Goal: Task Accomplishment & Management: Use online tool/utility

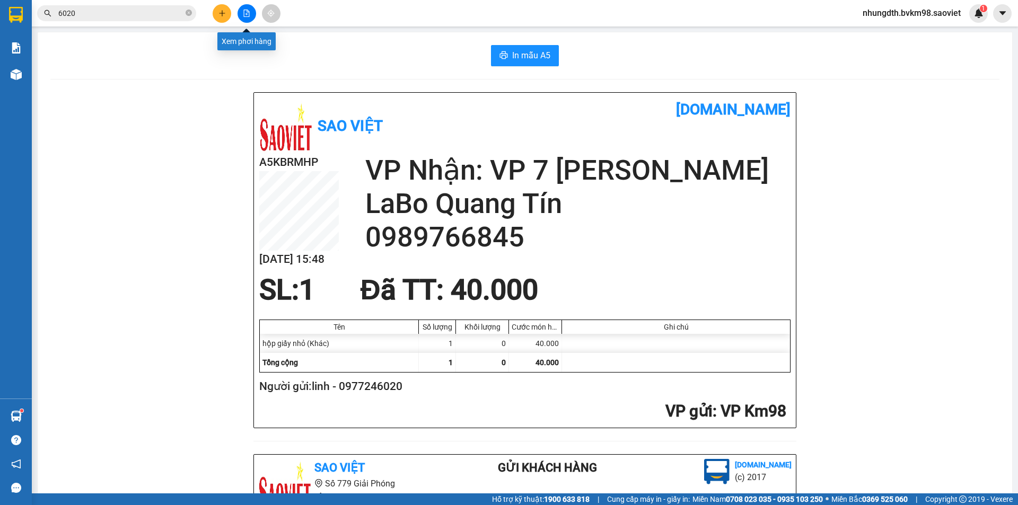
click at [244, 15] on icon "file-add" at bounding box center [247, 13] width 6 height 7
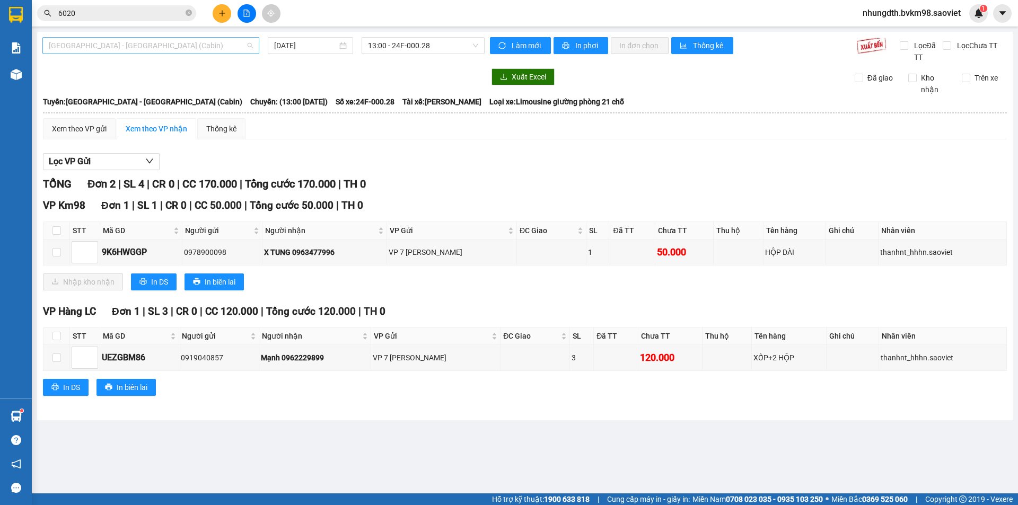
click at [128, 48] on span "[GEOGRAPHIC_DATA] - [GEOGRAPHIC_DATA] (Cabin)" at bounding box center [151, 46] width 204 height 16
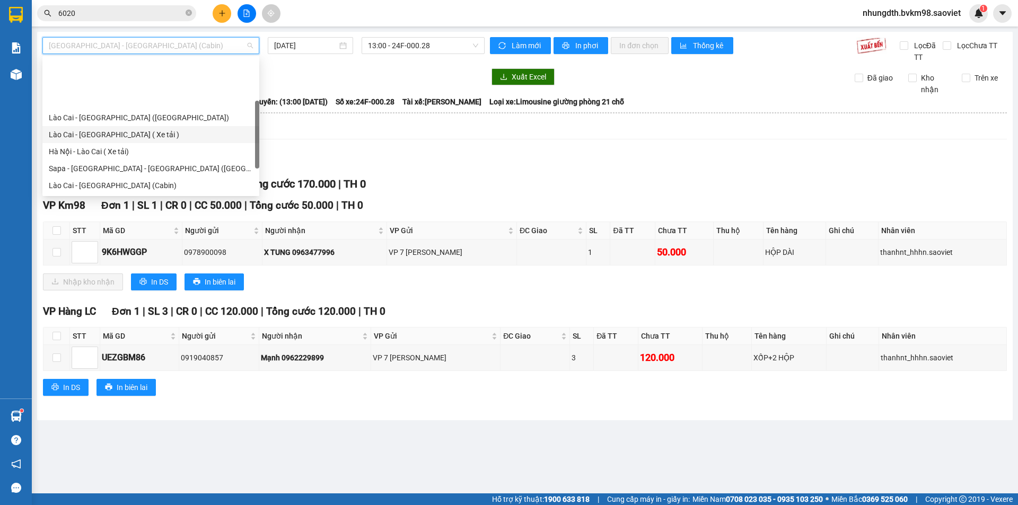
scroll to position [53, 0]
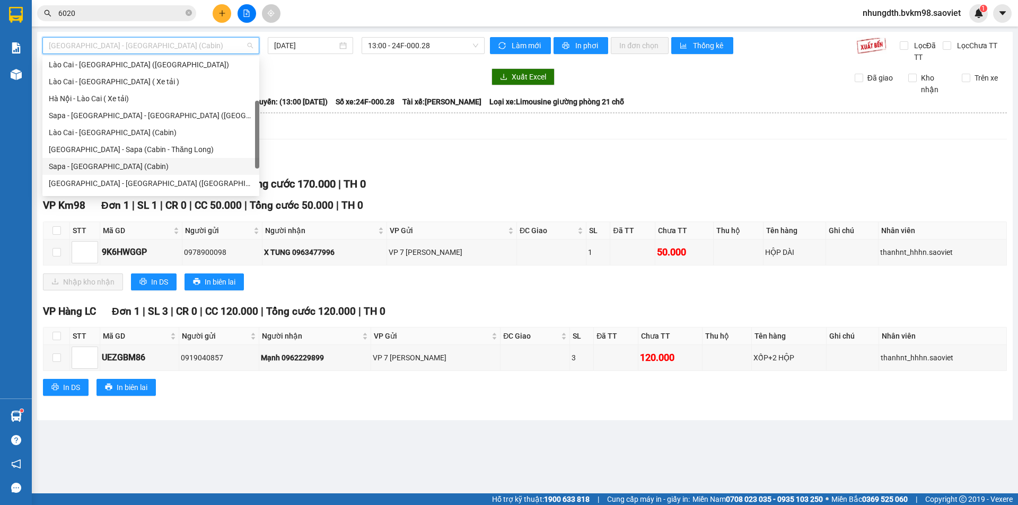
click at [115, 164] on div "Sapa - [GEOGRAPHIC_DATA] (Cabin)" at bounding box center [151, 167] width 204 height 12
type input "[DATE]"
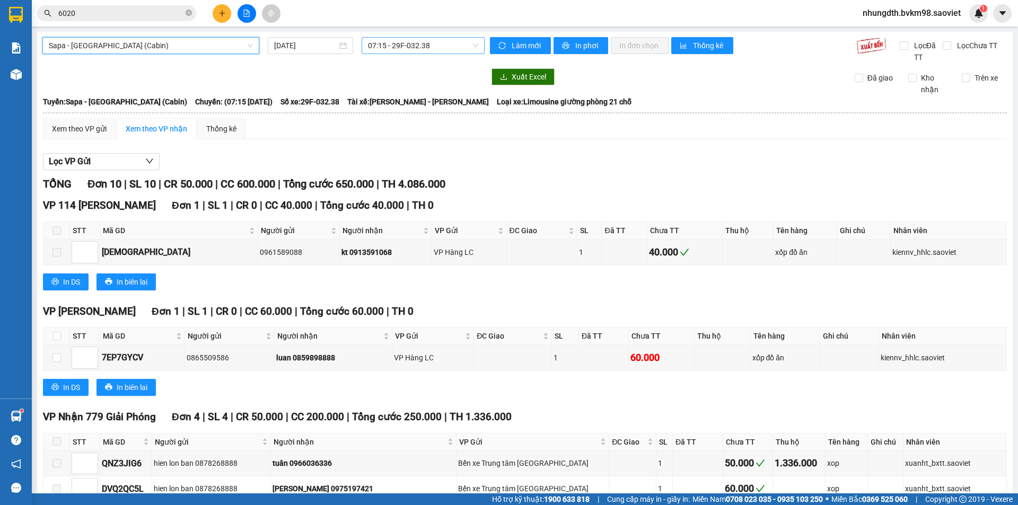
click at [397, 49] on span "07:15 - 29F-032.38" at bounding box center [423, 46] width 110 height 16
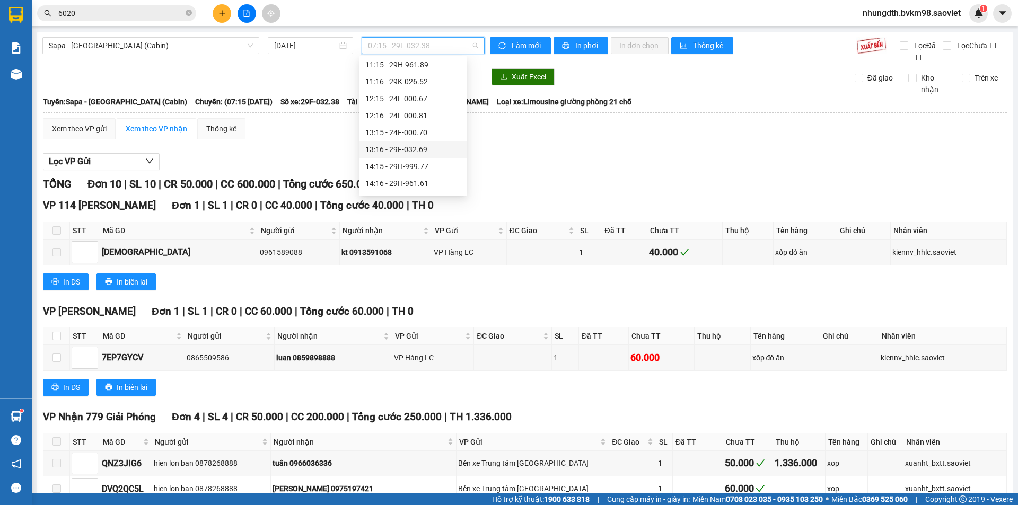
scroll to position [106, 0]
click at [417, 163] on div "14:15 - 29H-999.77" at bounding box center [412, 165] width 95 height 12
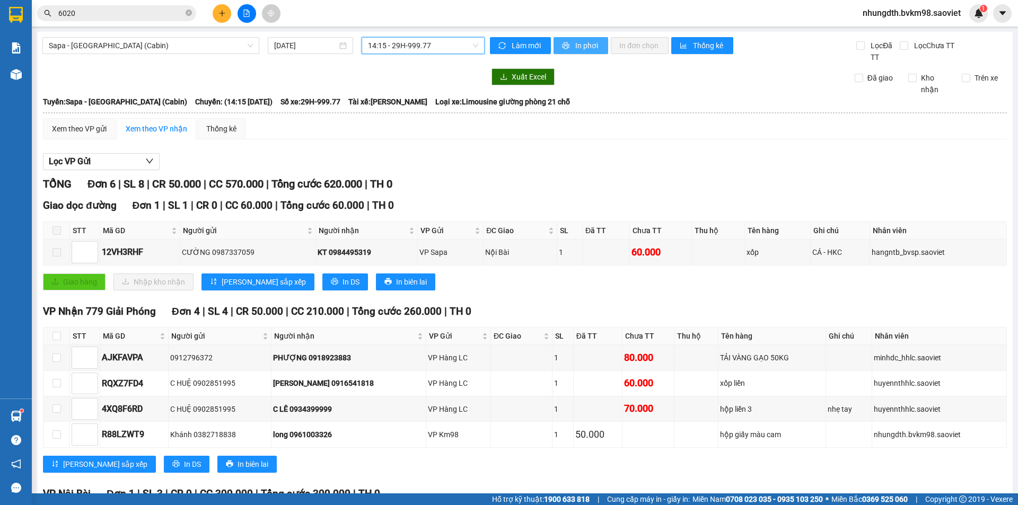
click at [578, 45] on span "In phơi" at bounding box center [587, 46] width 24 height 12
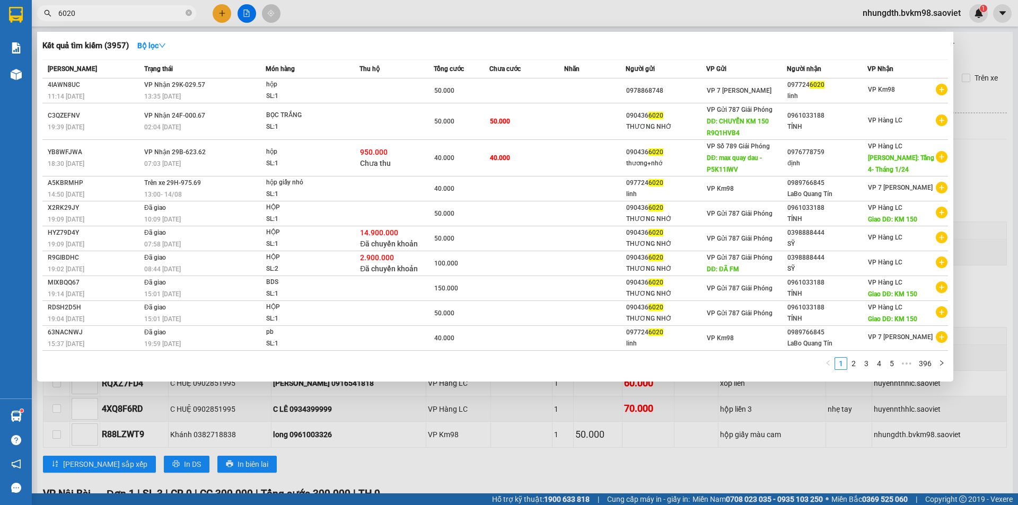
click at [105, 14] on input "6020" at bounding box center [120, 13] width 125 height 12
type input "6"
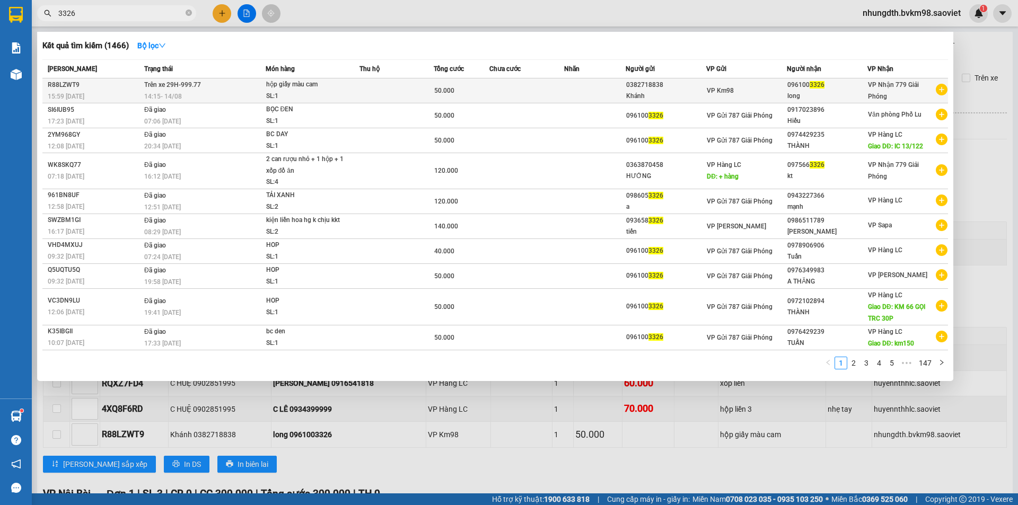
type input "3326"
click at [205, 90] on td "Trên xe 29H-999.77 14:15 [DATE]" at bounding box center [204, 90] width 124 height 25
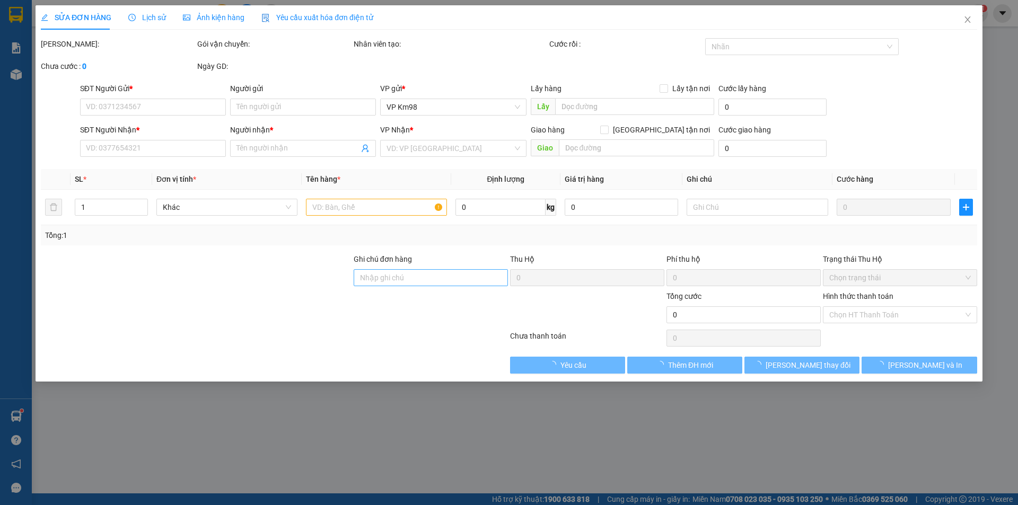
type input "0382718838"
type input "Khánh"
type input "0961003326"
type input "long"
type input "50.000"
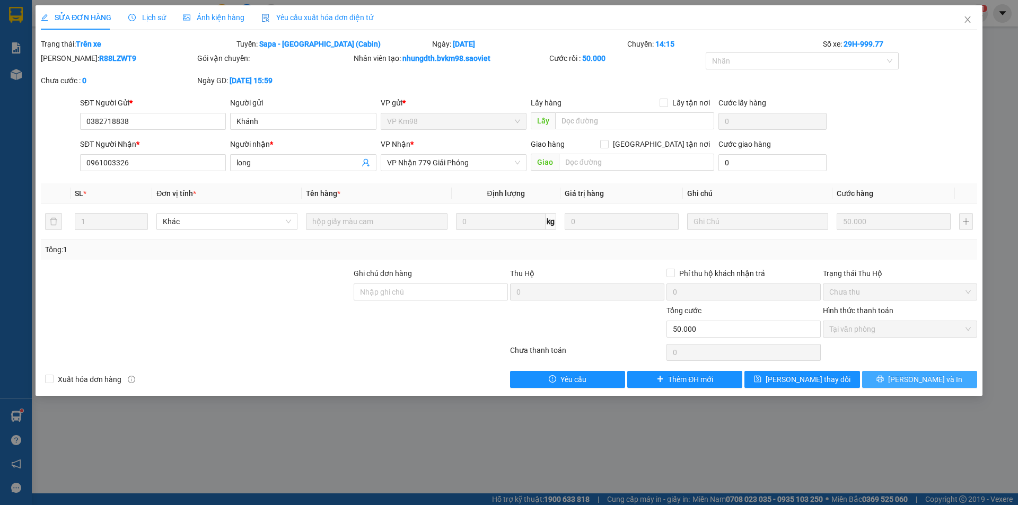
click at [878, 376] on button "[PERSON_NAME] và In" at bounding box center [919, 379] width 115 height 17
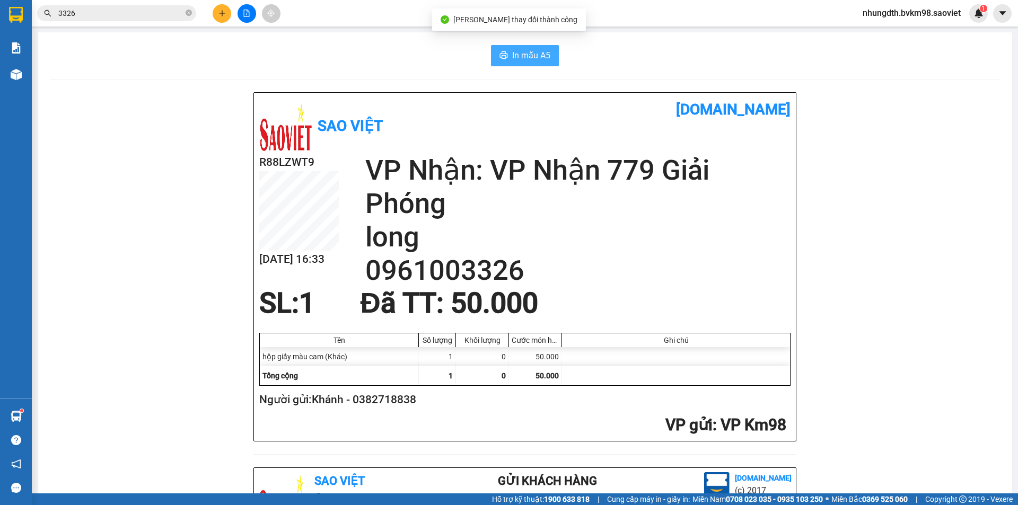
drag, startPoint x: 526, startPoint y: 56, endPoint x: 685, endPoint y: 122, distance: 171.8
click at [530, 56] on span "In mẫu A5" at bounding box center [531, 55] width 38 height 13
click at [245, 20] on button at bounding box center [247, 13] width 19 height 19
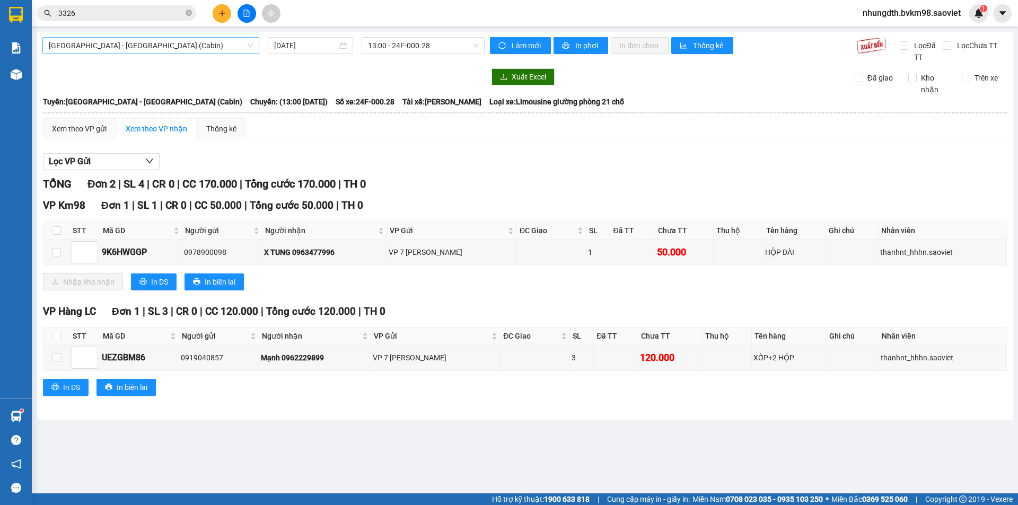
click at [203, 45] on span "[GEOGRAPHIC_DATA] - [GEOGRAPHIC_DATA] (Cabin)" at bounding box center [151, 46] width 204 height 16
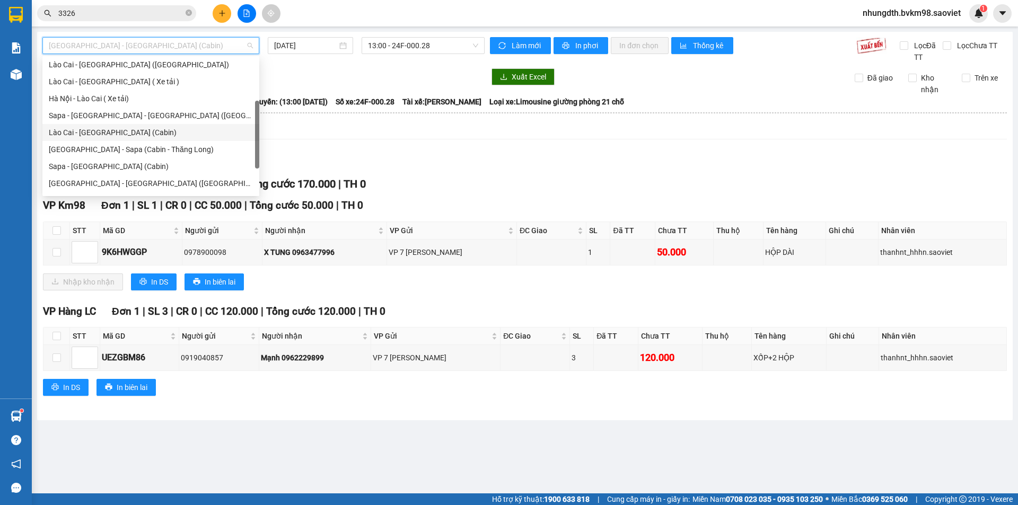
scroll to position [85, 0]
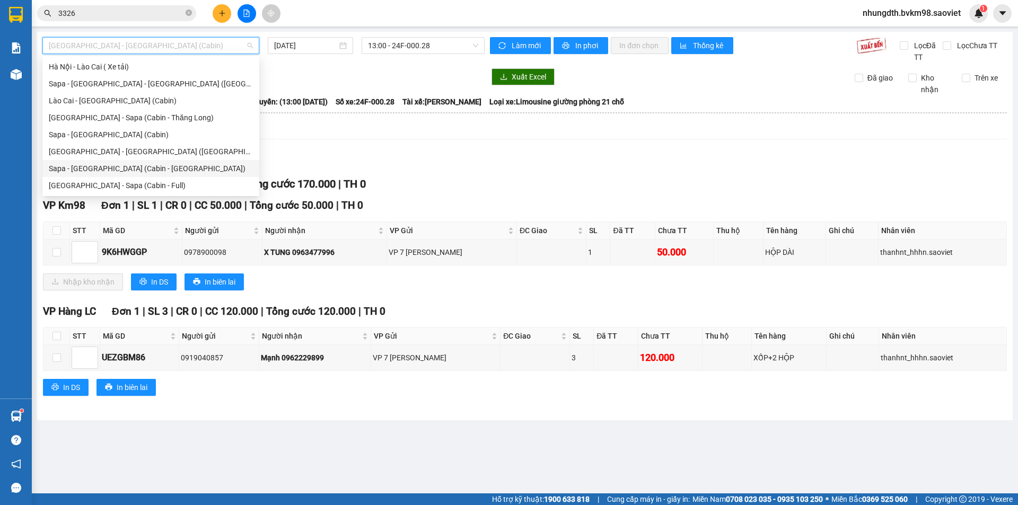
click at [137, 166] on div "Sapa - [GEOGRAPHIC_DATA] (Cabin - [GEOGRAPHIC_DATA])" at bounding box center [151, 169] width 204 height 12
type input "[DATE]"
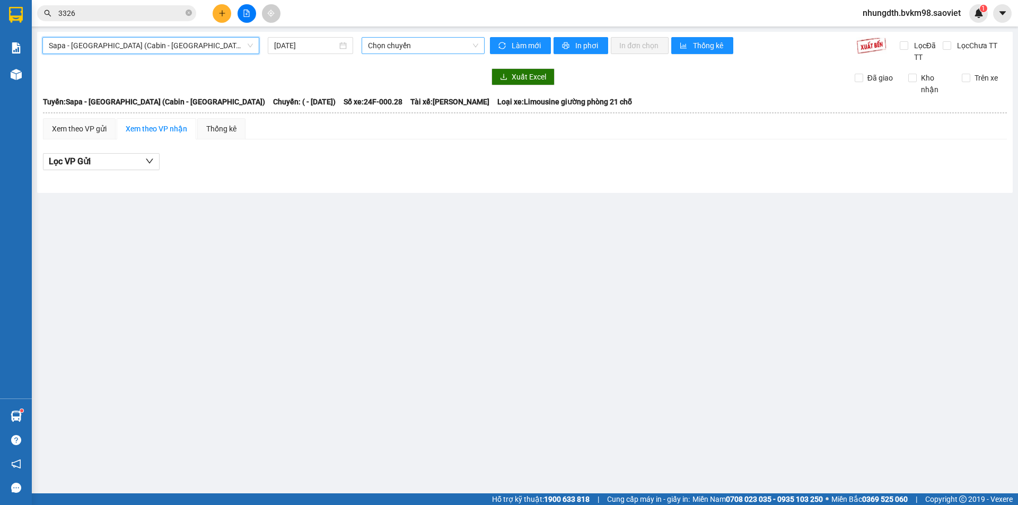
click at [422, 42] on span "Chọn chuyến" at bounding box center [423, 46] width 110 height 16
click at [184, 49] on span "Sapa - [GEOGRAPHIC_DATA] (Cabin - [GEOGRAPHIC_DATA])" at bounding box center [151, 46] width 204 height 16
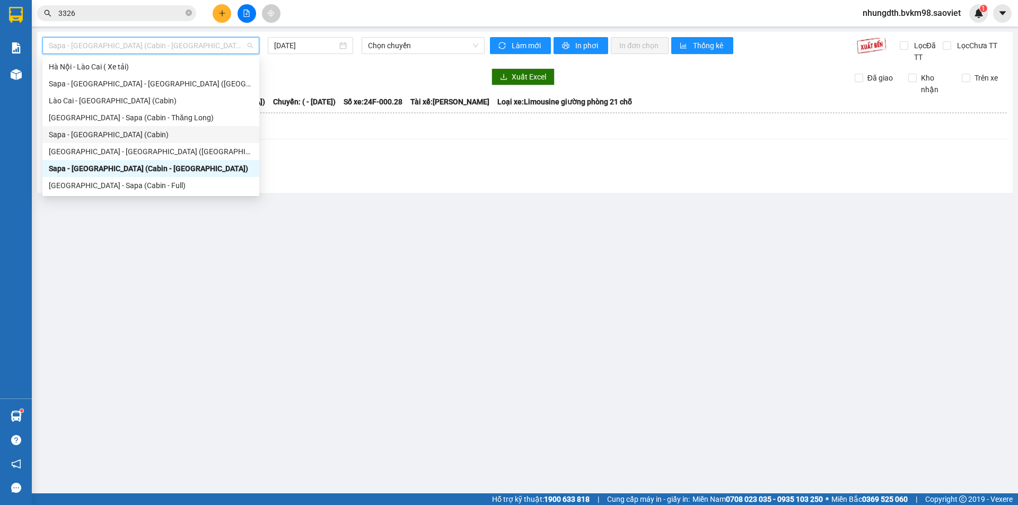
click at [109, 136] on div "Sapa - [GEOGRAPHIC_DATA] (Cabin)" at bounding box center [151, 135] width 204 height 12
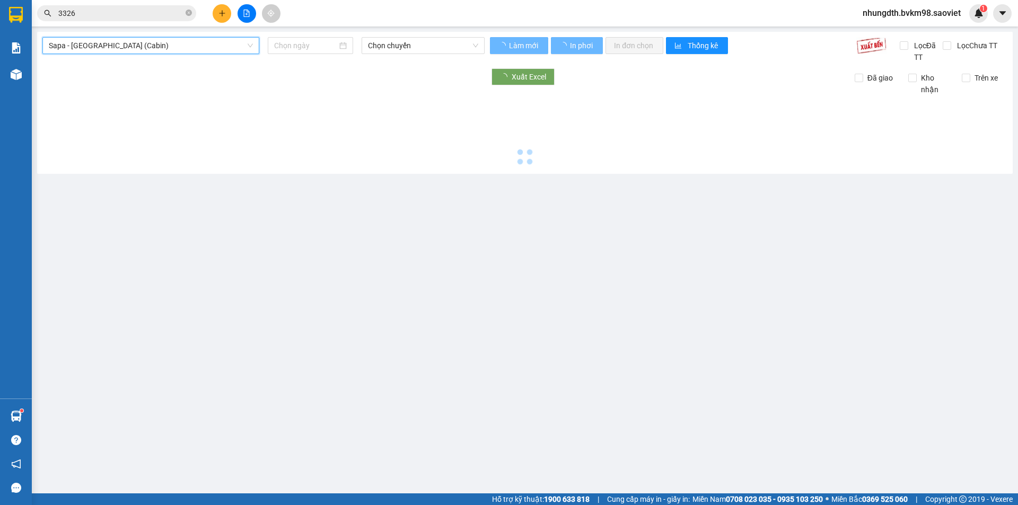
type input "[DATE]"
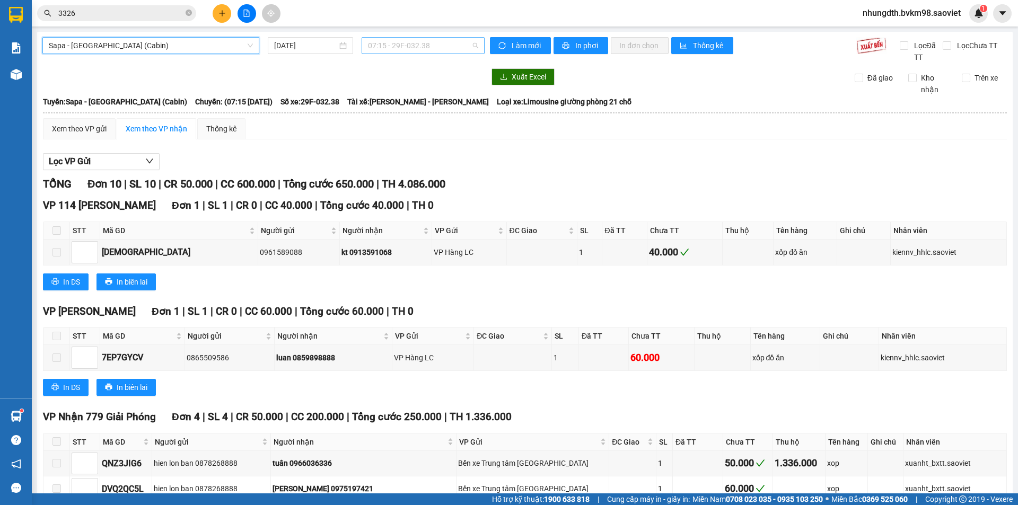
click at [429, 47] on span "07:15 - 29F-032.38" at bounding box center [423, 46] width 110 height 16
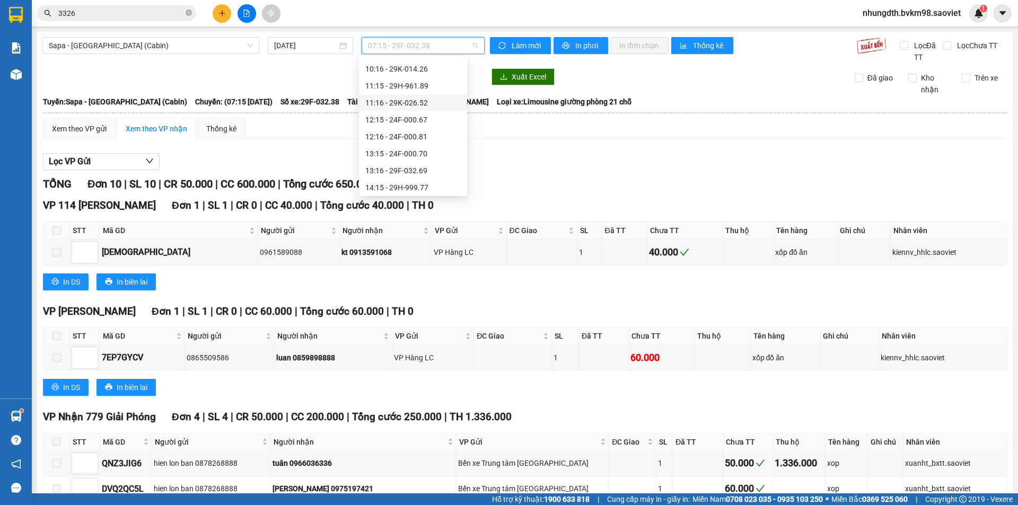
scroll to position [106, 0]
click at [419, 178] on div "14:16 - 29H-961.61" at bounding box center [412, 181] width 95 height 12
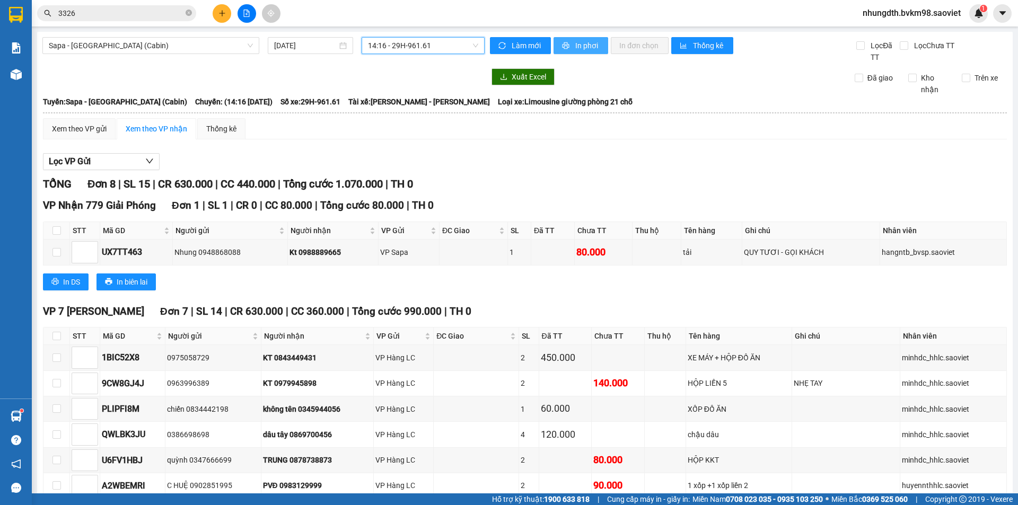
click at [582, 50] on span "In phơi" at bounding box center [587, 46] width 24 height 12
